Goal: Task Accomplishment & Management: Manage account settings

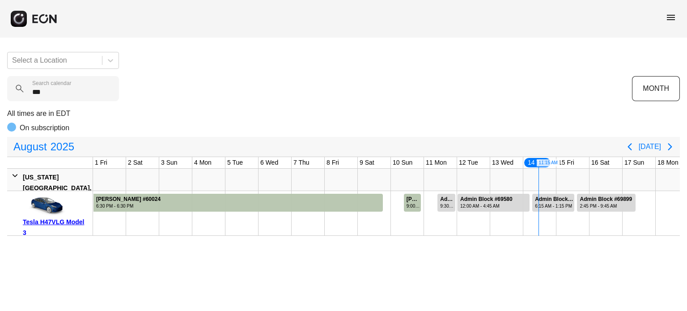
scroll to position [0, 439]
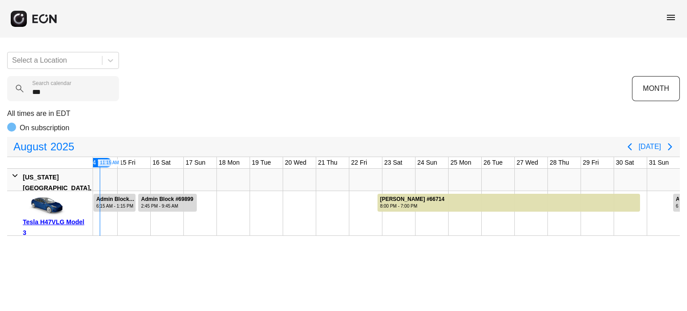
click at [80, 88] on calendar "***" at bounding box center [63, 88] width 112 height 25
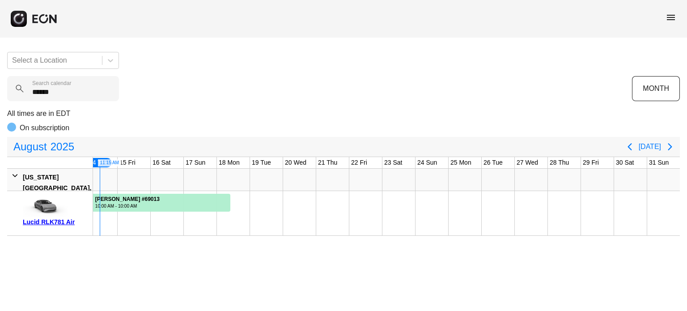
type calendar "******"
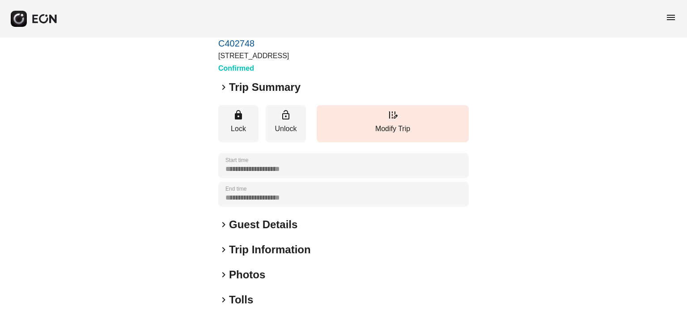
scroll to position [45, 0]
drag, startPoint x: 360, startPoint y: 56, endPoint x: 349, endPoint y: 51, distance: 11.8
click at [350, 51] on div "arrow_back_ios Juanita Caceres C402748 1960 E Grand Ave, Los Angeles, CA Confir…" at bounding box center [343, 40] width 250 height 68
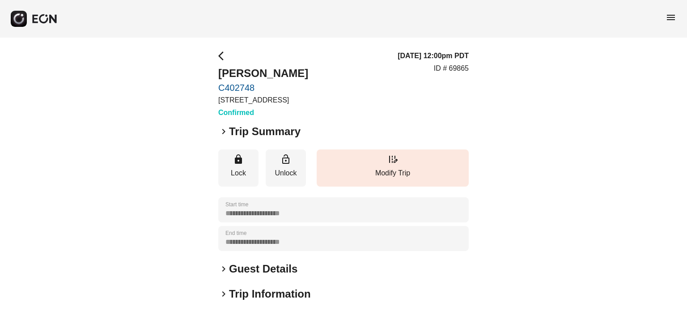
drag, startPoint x: 284, startPoint y: 71, endPoint x: 197, endPoint y: 71, distance: 87.2
click at [197, 71] on div "**********" at bounding box center [343, 242] width 687 height 409
copy h2 "Juanita Caceres"
drag, startPoint x: 250, startPoint y: 270, endPoint x: 295, endPoint y: 187, distance: 93.9
click at [250, 269] on h2 "Guest Details" at bounding box center [263, 269] width 68 height 14
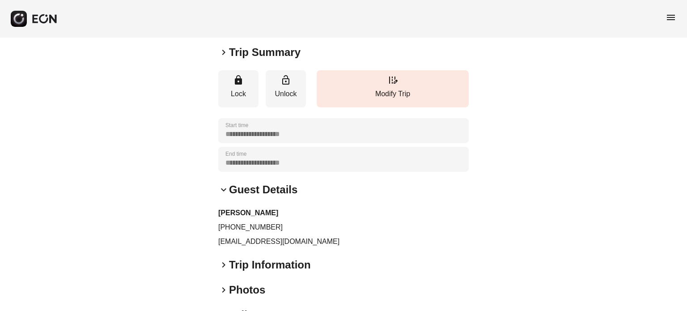
scroll to position [134, 0]
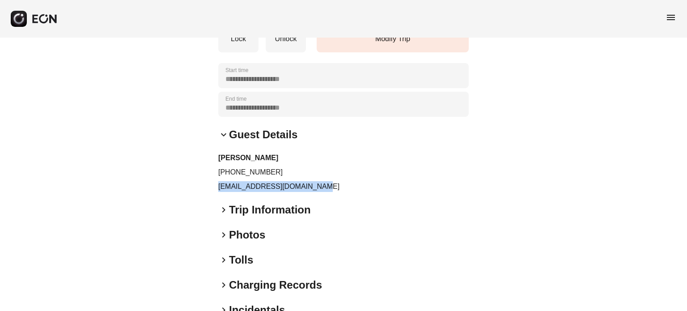
drag, startPoint x: 311, startPoint y: 187, endPoint x: 216, endPoint y: 190, distance: 94.8
click at [216, 190] on div "**********" at bounding box center [343, 132] width 687 height 459
copy p "juanitacaceres61@gmail.com"
drag, startPoint x: 272, startPoint y: 170, endPoint x: 226, endPoint y: 168, distance: 46.1
click at [226, 168] on p "+14088491881" at bounding box center [343, 172] width 250 height 11
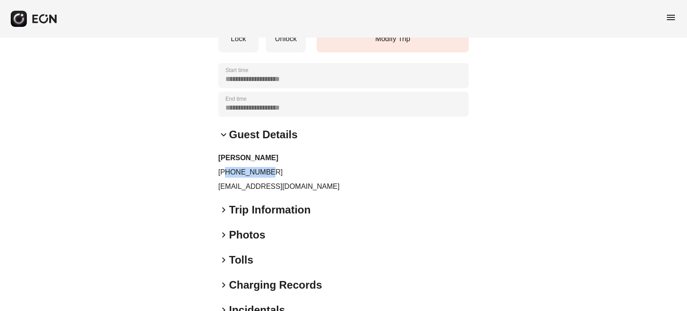
copy p "4088491881"
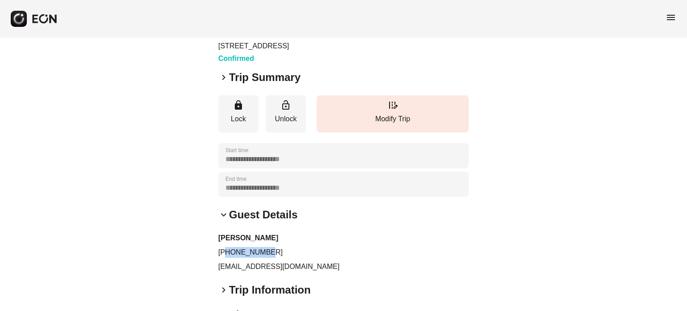
scroll to position [0, 0]
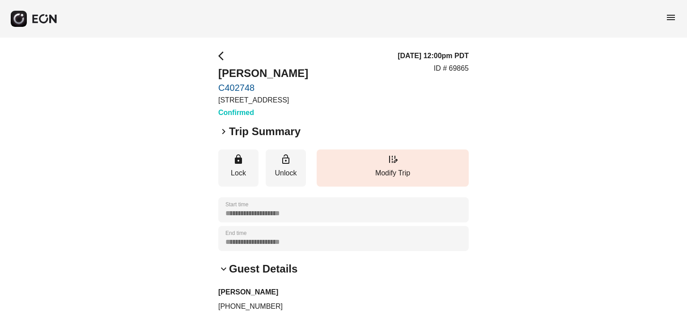
click at [458, 64] on p "ID # 69865" at bounding box center [451, 68] width 35 height 11
copy p "69865"
